Goal: Information Seeking & Learning: Learn about a topic

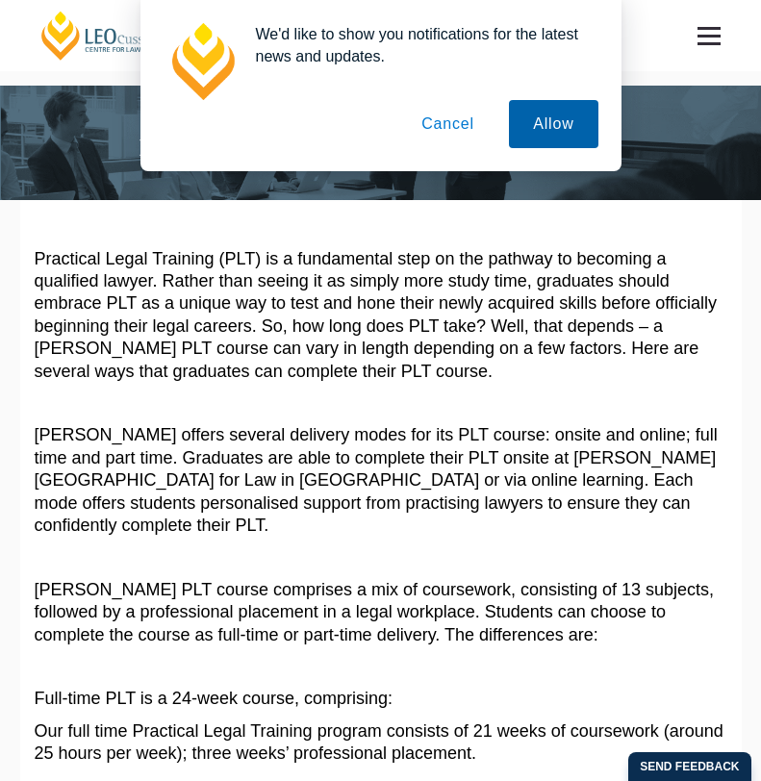
click at [562, 115] on button "Allow" at bounding box center [553, 124] width 89 height 48
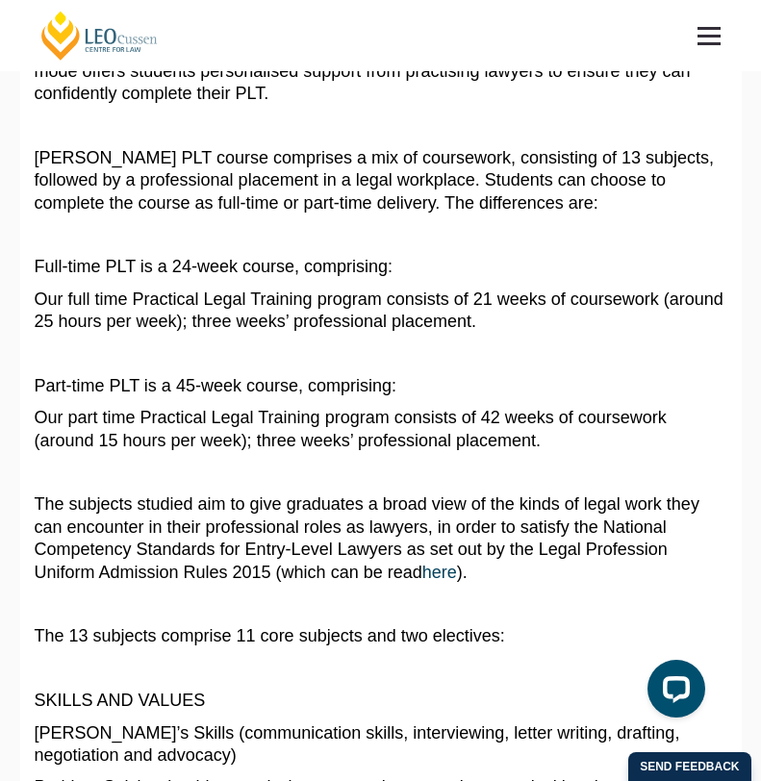
scroll to position [436, 0]
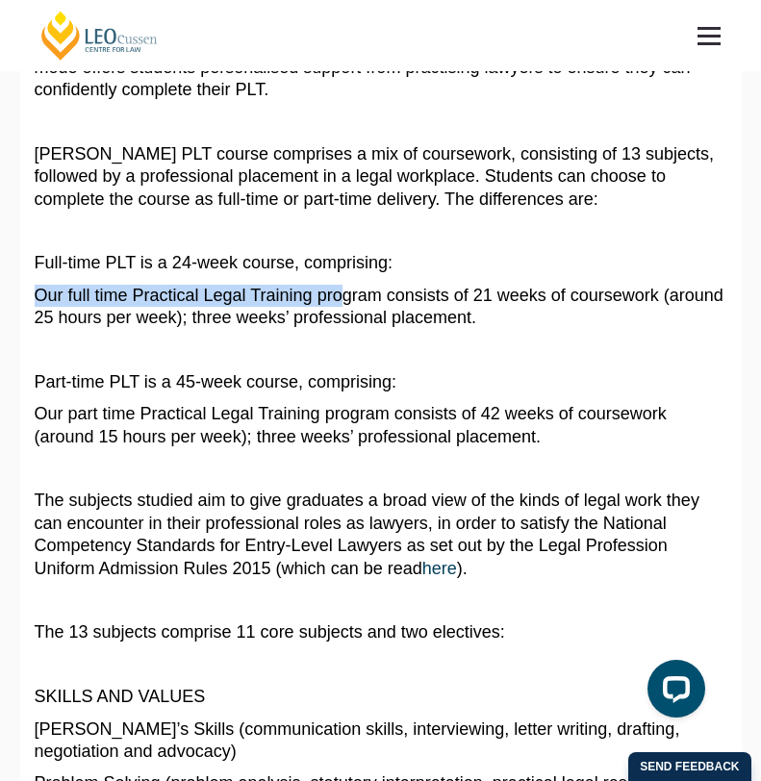
drag, startPoint x: 25, startPoint y: 277, endPoint x: 312, endPoint y: 277, distance: 286.7
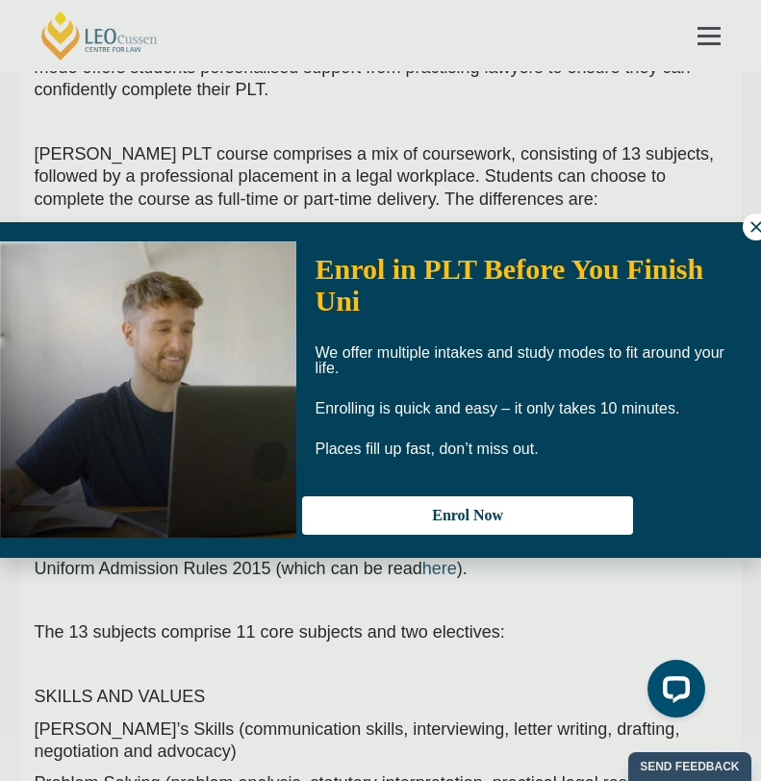
click at [746, 221] on button at bounding box center [756, 227] width 27 height 27
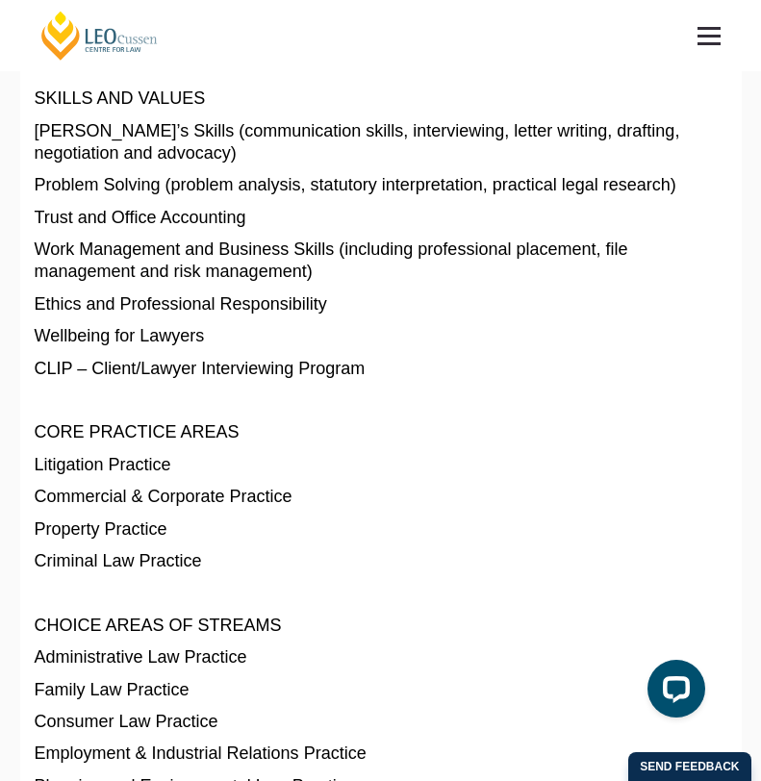
scroll to position [1036, 0]
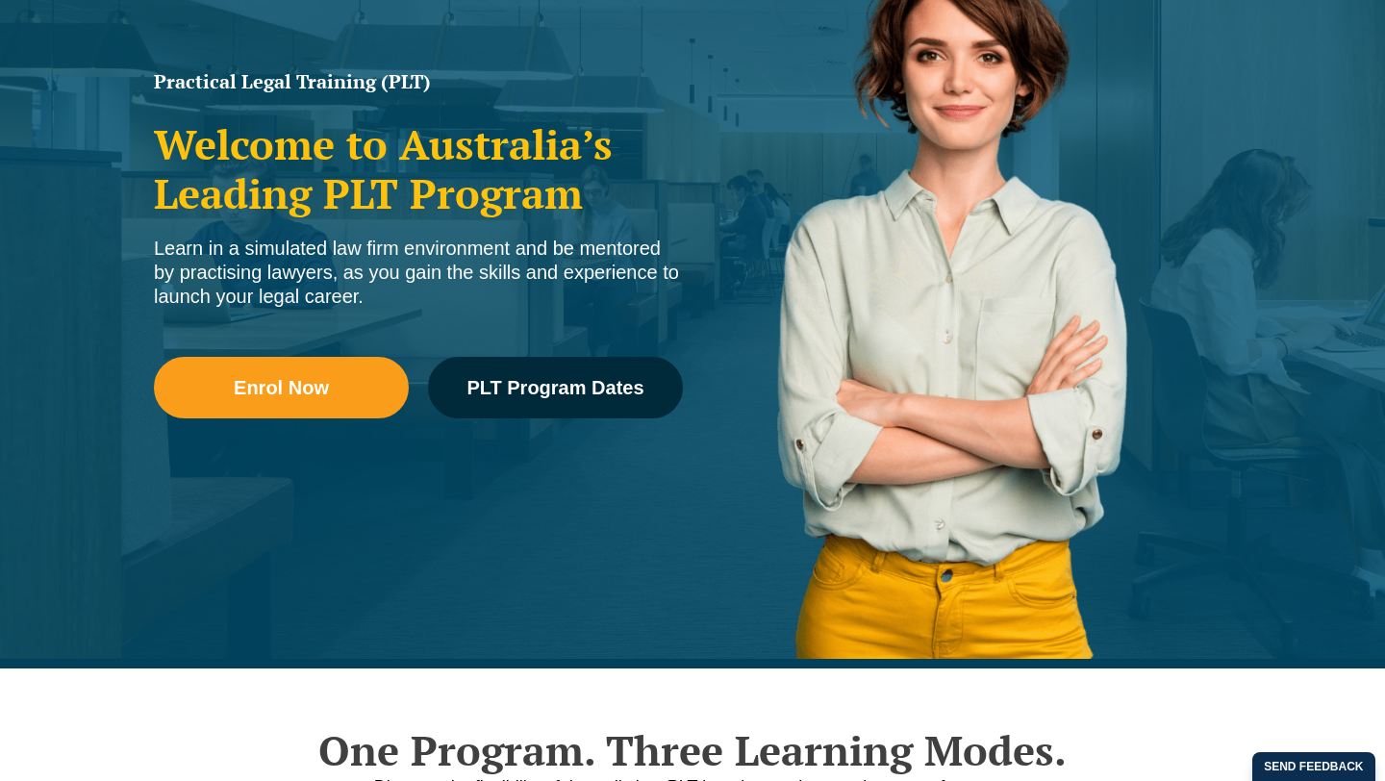
scroll to position [340, 0]
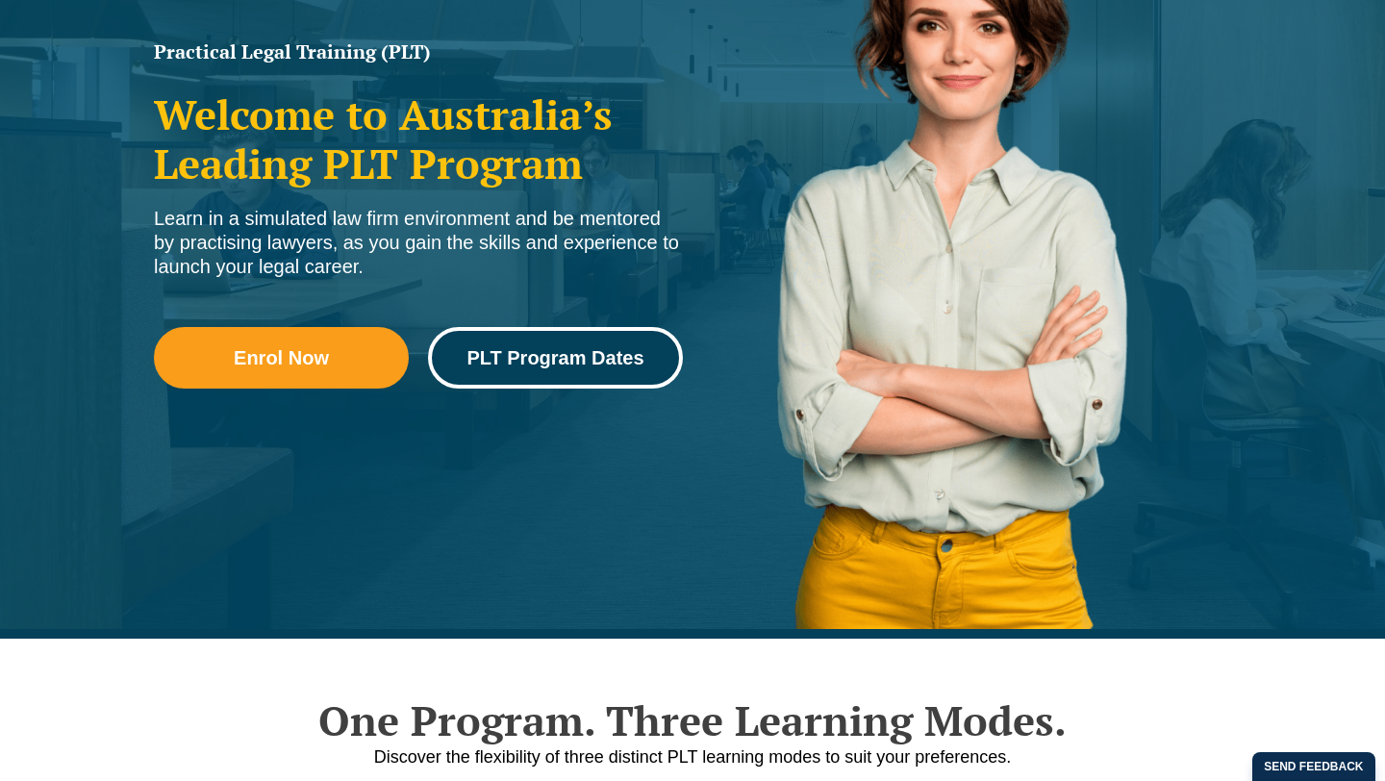
click at [575, 363] on span "PLT Program Dates" at bounding box center [555, 357] width 177 height 19
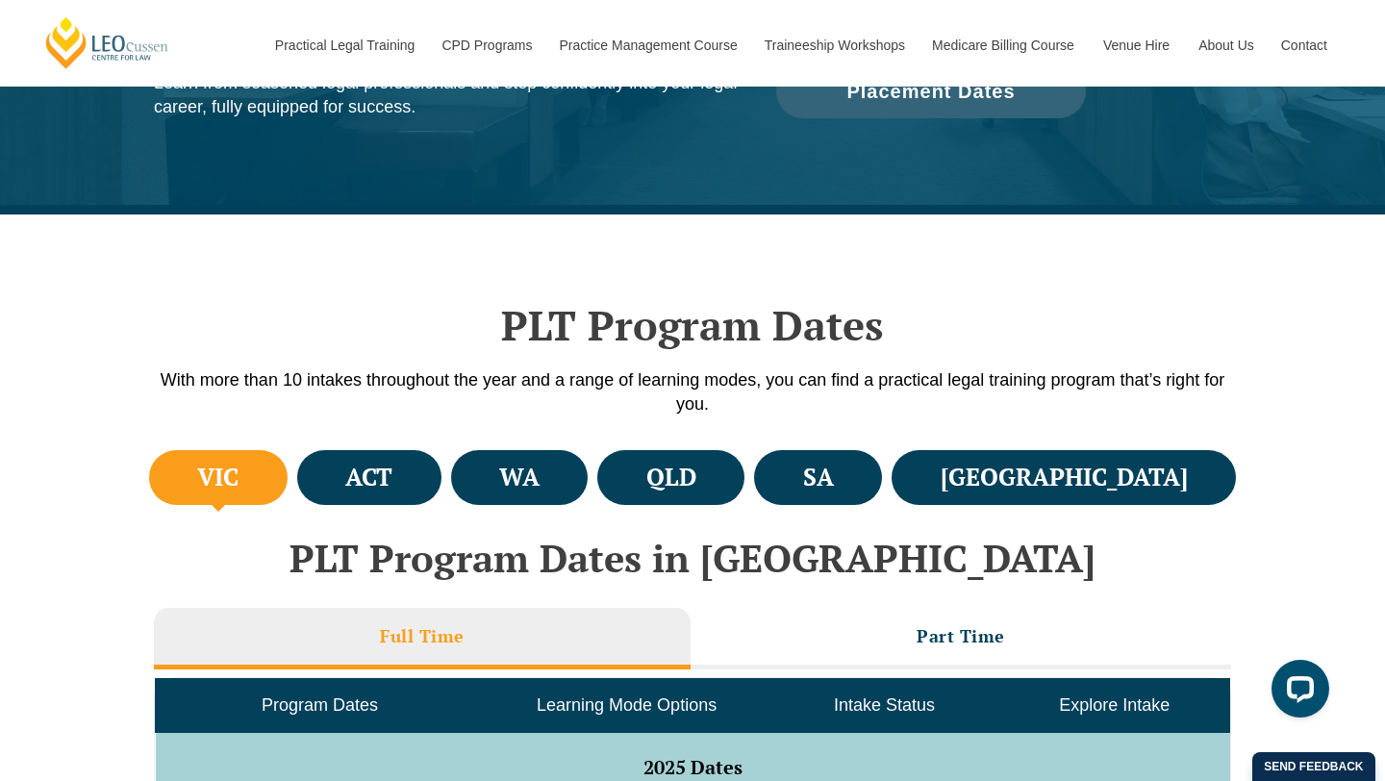
scroll to position [341, 0]
